Goal: Navigation & Orientation: Find specific page/section

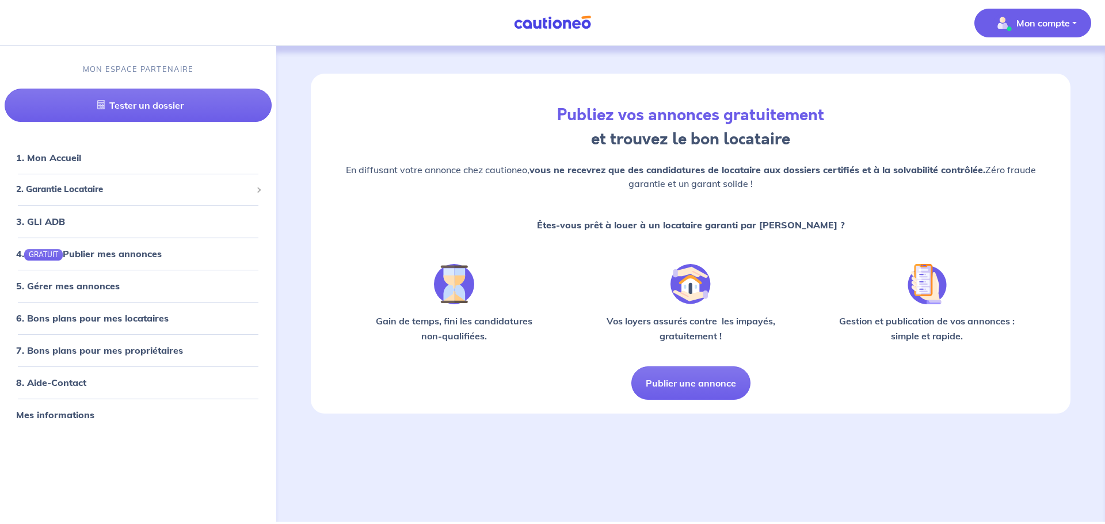
click at [1041, 29] on p "Mon compte" at bounding box center [1043, 23] width 54 height 14
click at [45, 383] on link "8. Aide-Contact" at bounding box center [50, 383] width 69 height 12
click at [55, 152] on link "1. Mon Accueil" at bounding box center [47, 158] width 63 height 12
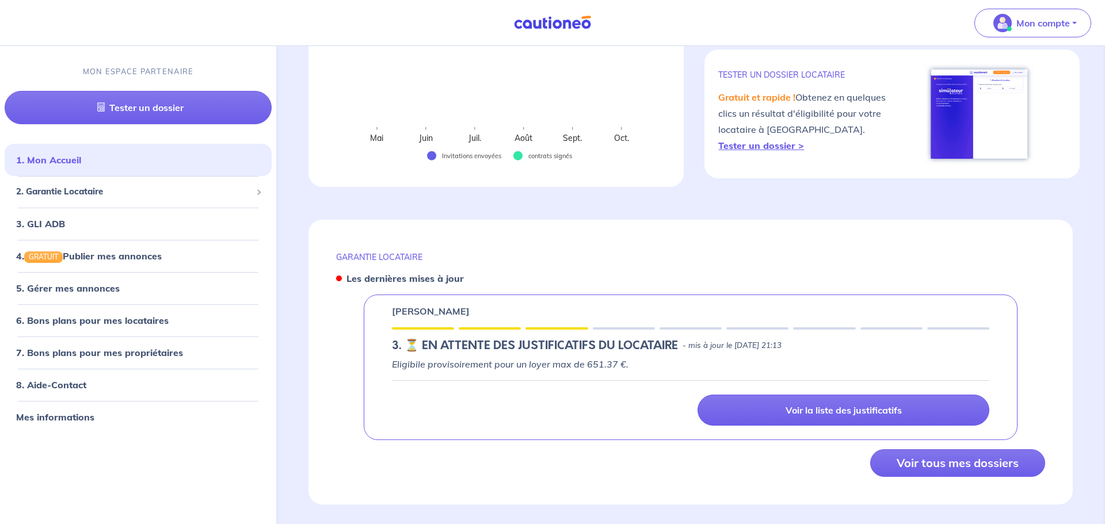
scroll to position [268, 0]
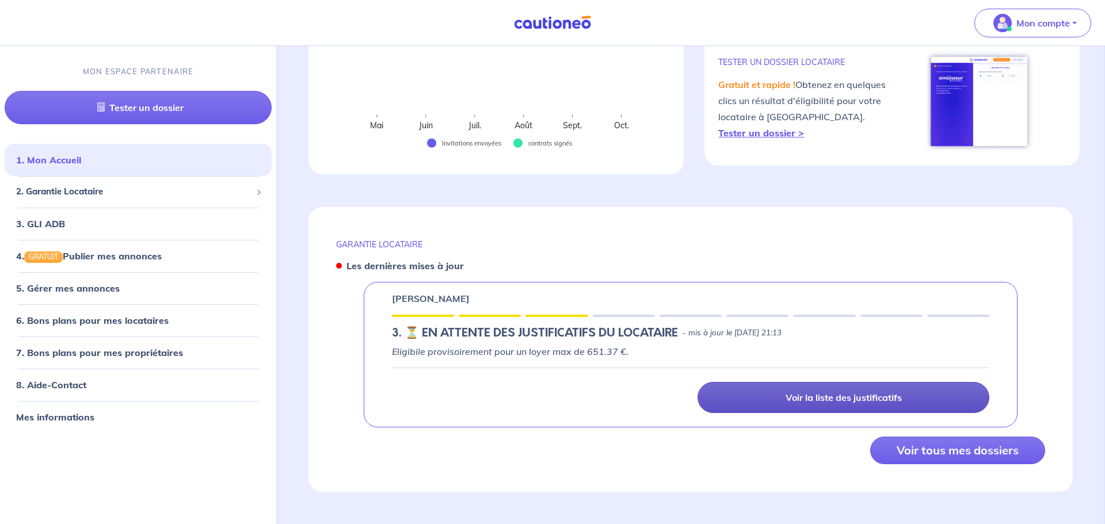
click at [944, 405] on link "Voir la liste des justificatifs" at bounding box center [844, 397] width 292 height 31
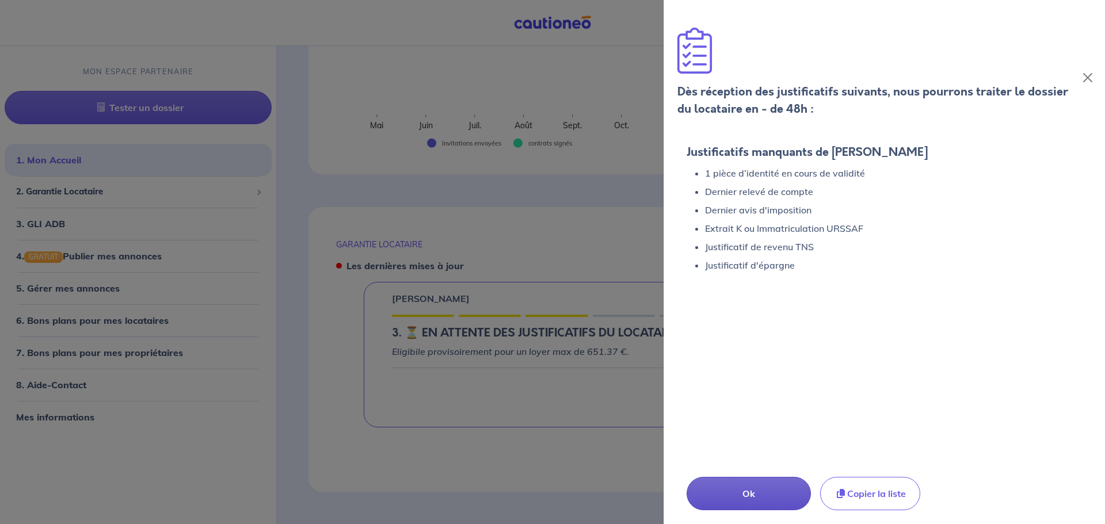
click at [788, 495] on button "Ok" at bounding box center [749, 493] width 124 height 33
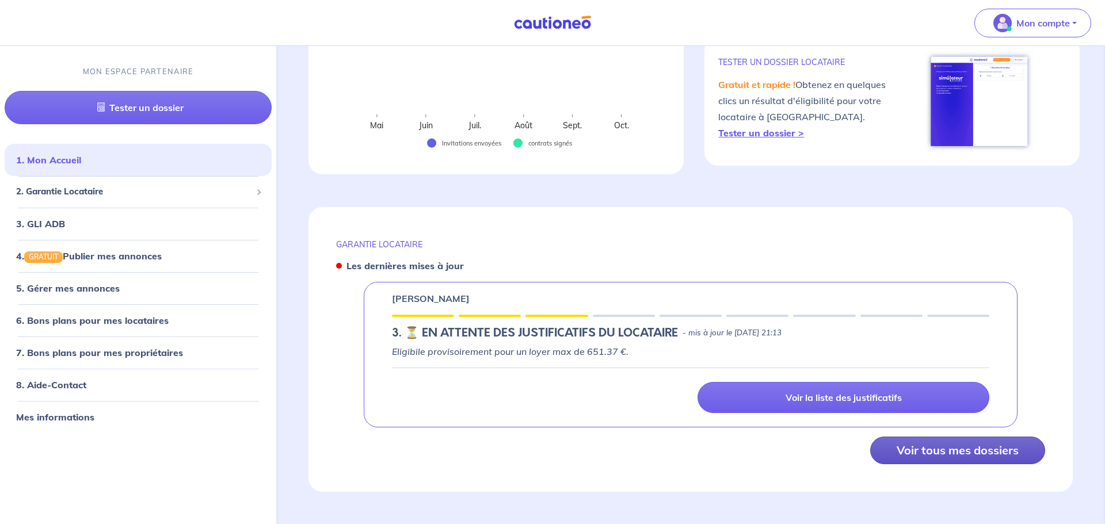
click at [917, 453] on button "Voir tous mes dossiers" at bounding box center [957, 451] width 175 height 28
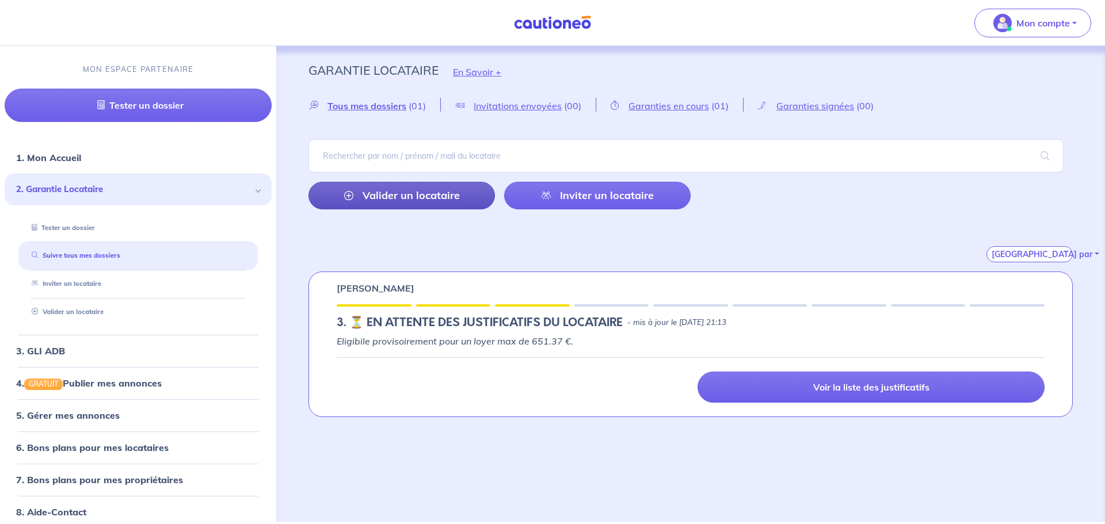
click at [422, 193] on link "Valider un locataire" at bounding box center [401, 196] width 186 height 28
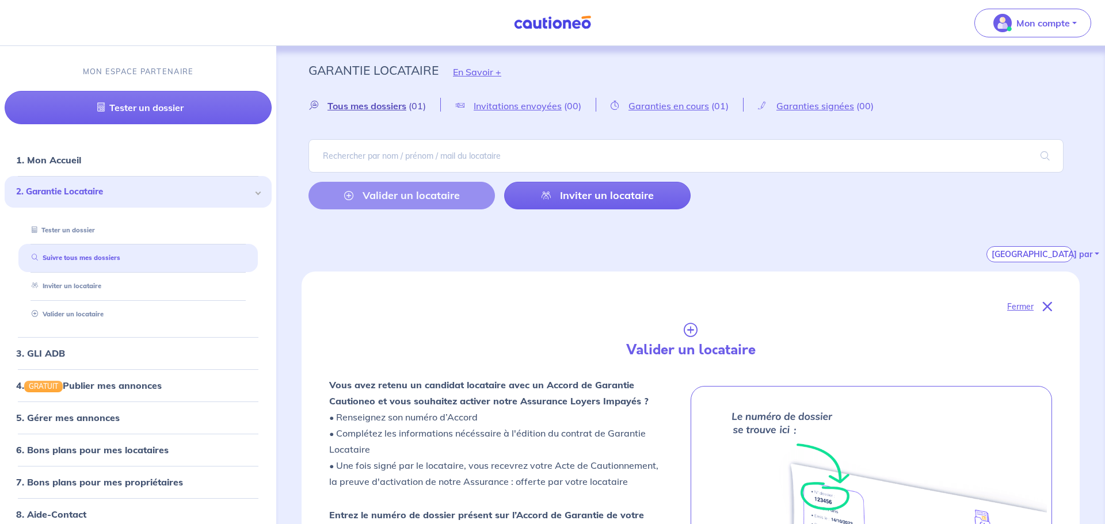
click at [391, 106] on span "Tous mes dossiers" at bounding box center [366, 106] width 79 height 12
click at [660, 106] on span "Garanties en cours" at bounding box center [668, 106] width 81 height 12
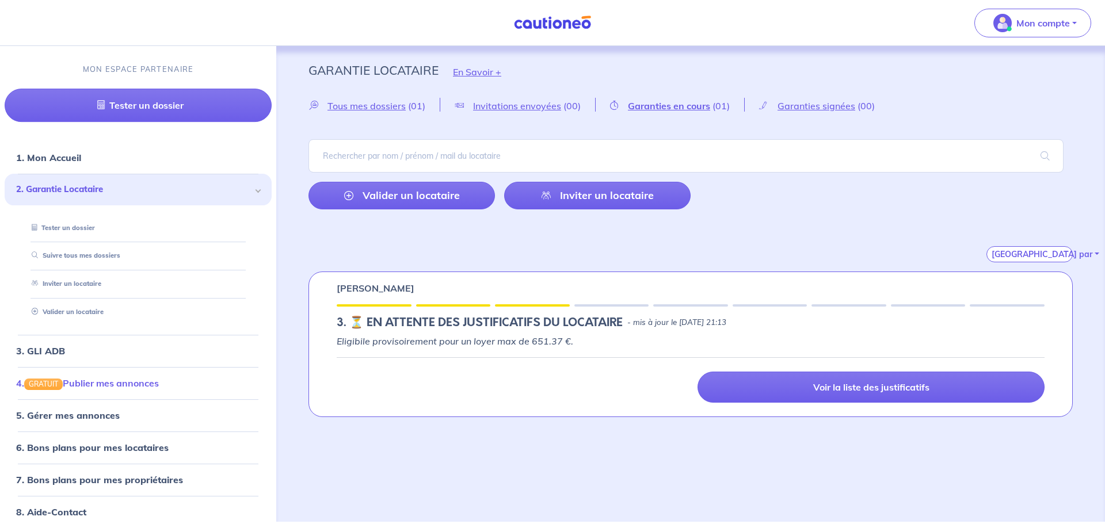
click at [102, 380] on link "4. GRATUIT Publier mes annonces" at bounding box center [87, 384] width 143 height 12
